Goal: Information Seeking & Learning: Understand process/instructions

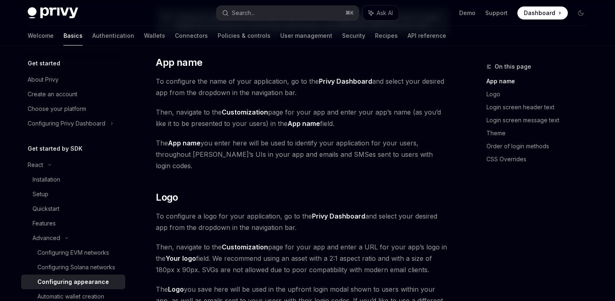
scroll to position [157, 0]
type textarea "*"
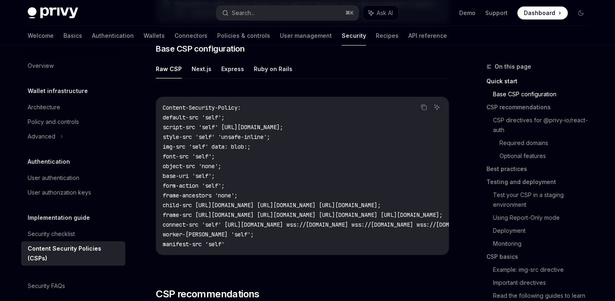
scroll to position [227, 0]
click at [199, 70] on button "Next.js" at bounding box center [202, 68] width 20 height 19
type textarea "*"
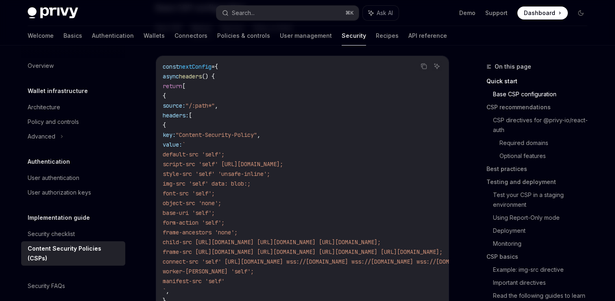
scroll to position [300, 0]
